Goal: Transaction & Acquisition: Purchase product/service

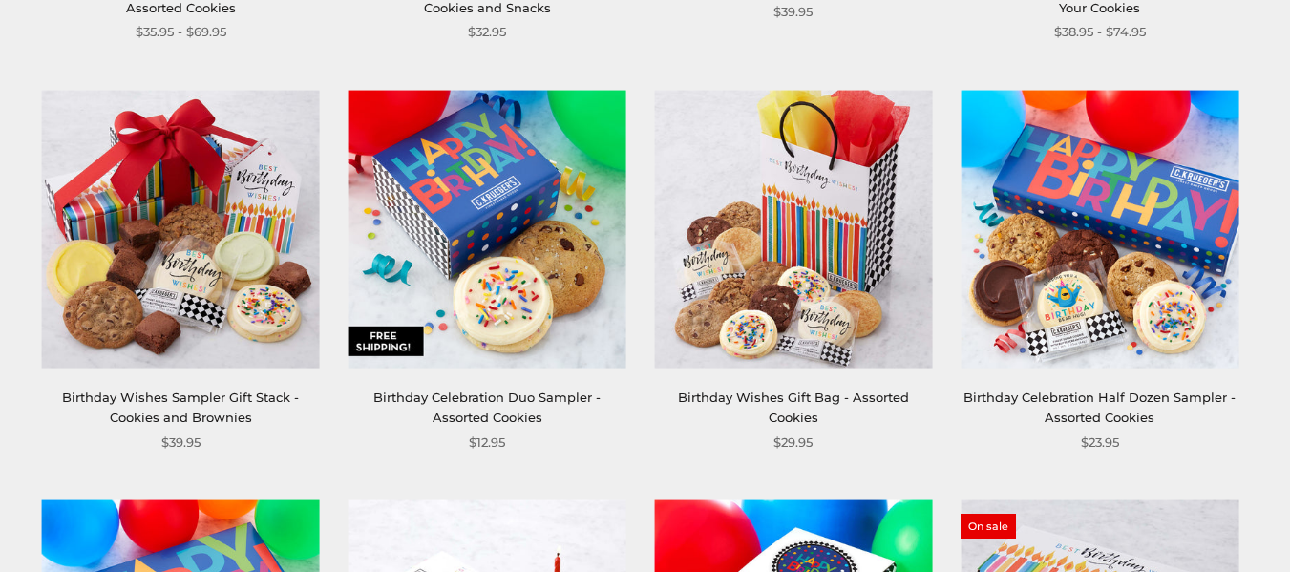
scroll to position [764, 0]
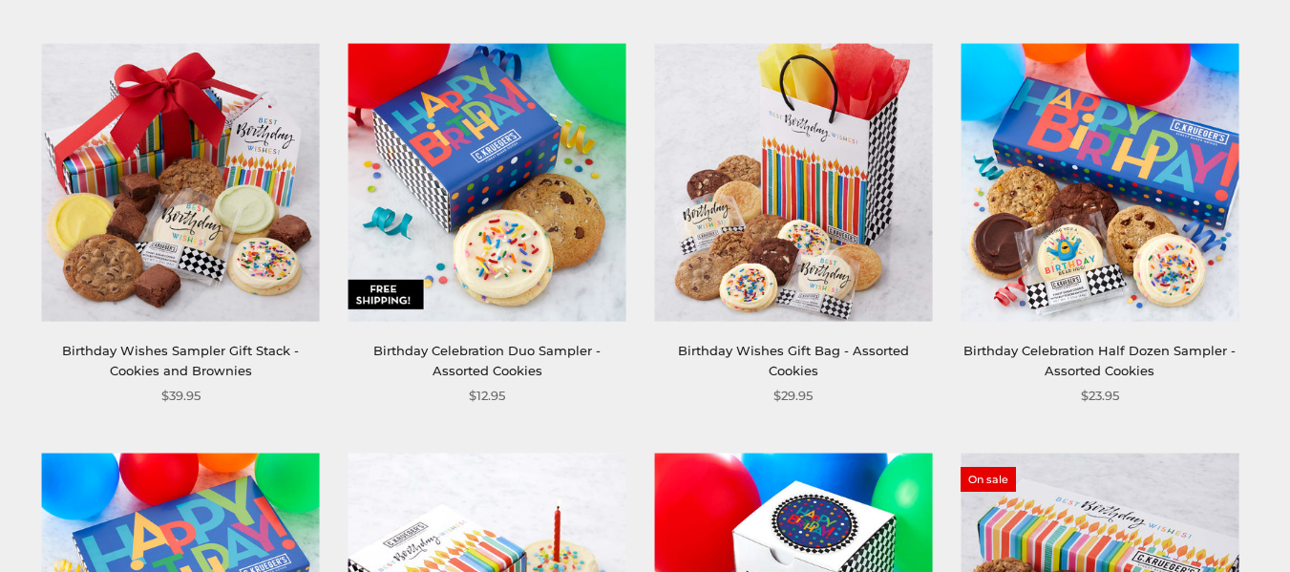
click at [811, 348] on link "Birthday Wishes Gift Bag - Assorted Cookies" at bounding box center [793, 360] width 231 height 35
